Goal: Check status: Check status

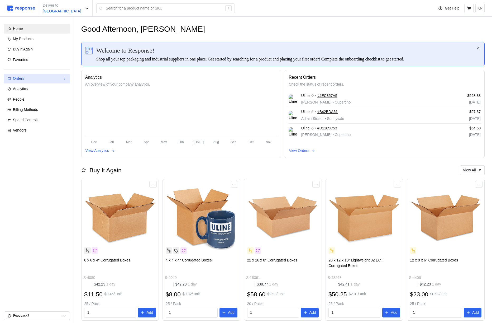
click at [44, 79] on div "Orders" at bounding box center [37, 79] width 48 height 6
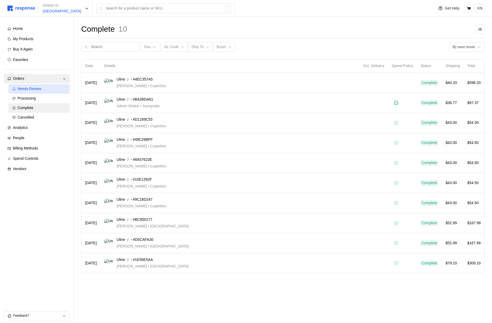
click at [42, 89] on div "Needs Review" at bounding box center [42, 89] width 49 height 6
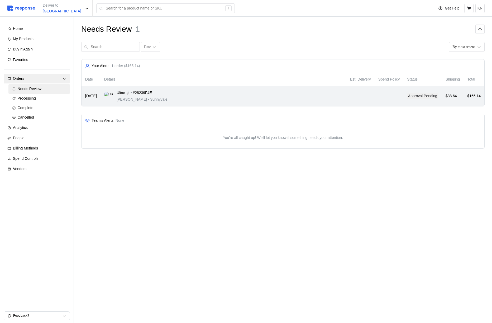
click at [191, 94] on div "Uline • #28239F4E [PERSON_NAME] • [GEOGRAPHIC_DATA]" at bounding box center [223, 96] width 238 height 12
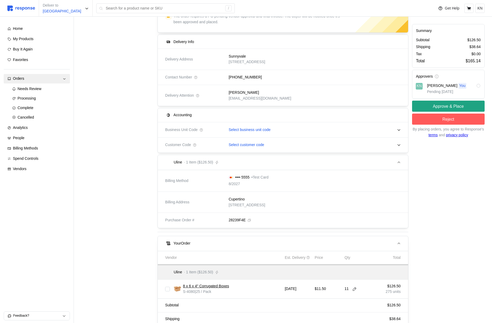
scroll to position [71, 0]
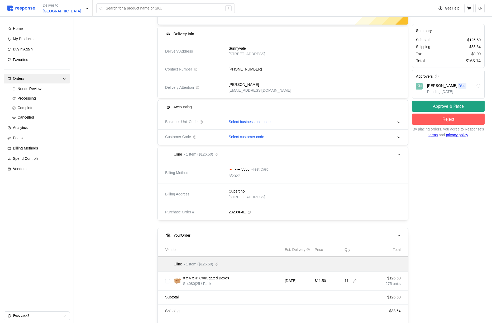
click at [264, 122] on p "Select business unit code" at bounding box center [250, 122] width 42 height 6
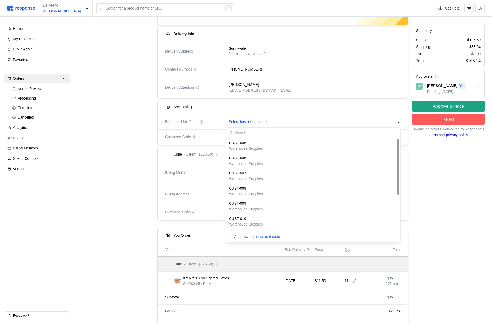
scroll to position [59, 0]
type input "C"
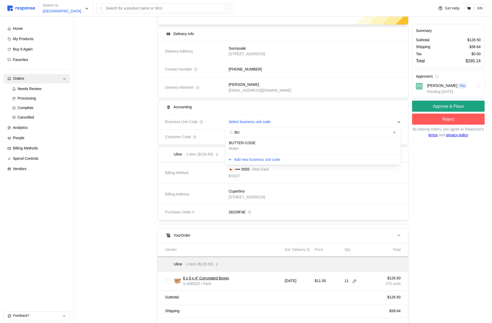
type input "B"
type input "BU"
click at [268, 149] on div "BUTTER-CODE Butter" at bounding box center [313, 145] width 168 height 11
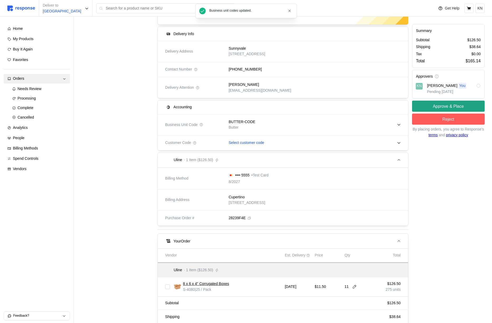
click at [261, 143] on p "Select customer code" at bounding box center [247, 143] width 36 height 6
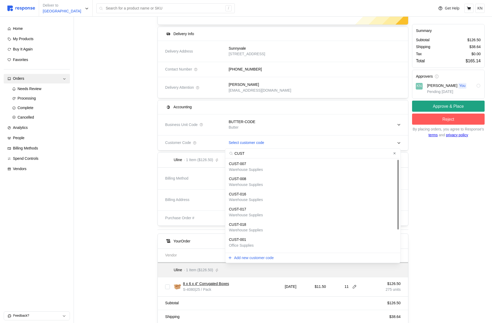
type input "CUSTA"
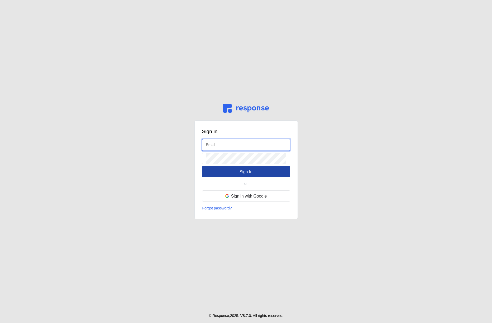
type input "[EMAIL_ADDRESS][DOMAIN_NAME]"
click at [228, 175] on button "Sign In" at bounding box center [246, 171] width 88 height 11
click at [282, 174] on button "Sign In" at bounding box center [246, 171] width 88 height 11
